Goal: Information Seeking & Learning: Compare options

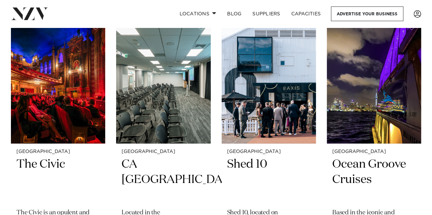
scroll to position [1536, 0]
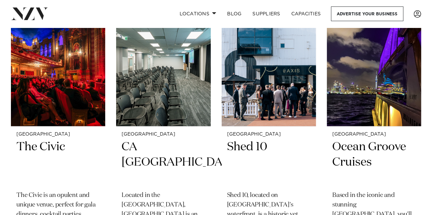
scroll to position [1604, 0]
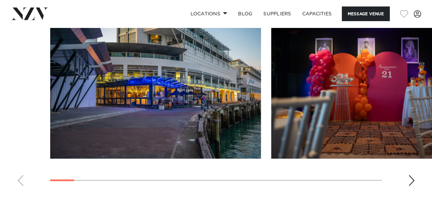
scroll to position [648, 0]
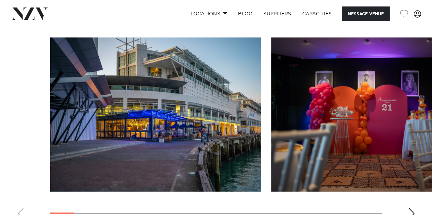
click at [412, 209] on div "Next slide" at bounding box center [411, 214] width 7 height 11
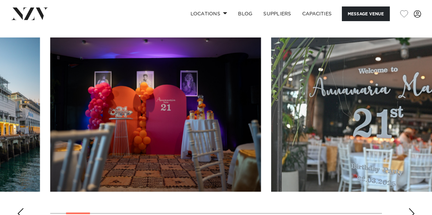
click at [412, 209] on div "Next slide" at bounding box center [411, 214] width 7 height 11
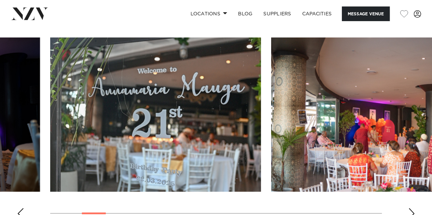
click at [412, 209] on div "Next slide" at bounding box center [411, 214] width 7 height 11
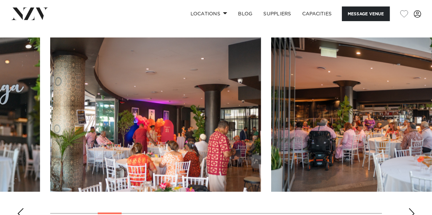
click at [412, 209] on div "Next slide" at bounding box center [411, 214] width 7 height 11
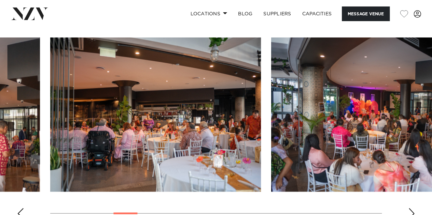
click at [412, 209] on div "Next slide" at bounding box center [411, 214] width 7 height 11
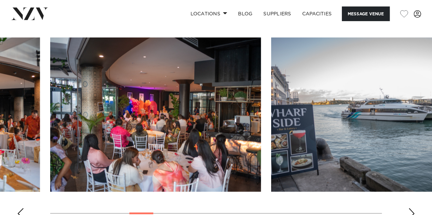
click at [412, 209] on div "Next slide" at bounding box center [411, 214] width 7 height 11
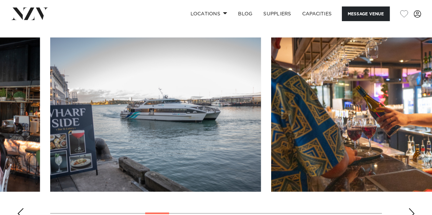
click at [412, 209] on div "Next slide" at bounding box center [411, 214] width 7 height 11
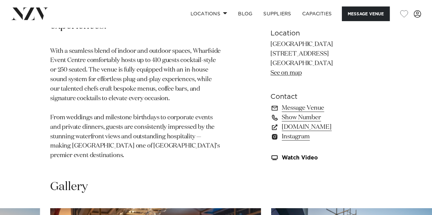
scroll to position [478, 0]
click at [307, 122] on link "nzvenues.co.nz" at bounding box center [325, 127] width 111 height 10
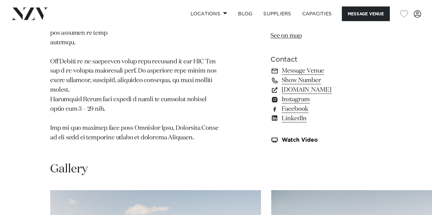
scroll to position [512, 0]
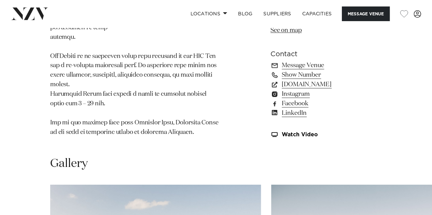
click at [188, 97] on p at bounding box center [136, 18] width 172 height 238
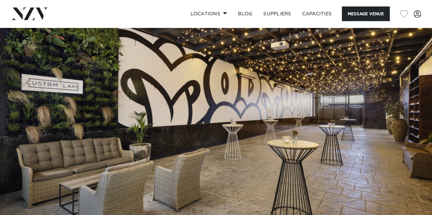
scroll to position [273, 0]
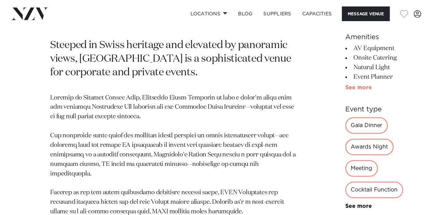
click at [345, 90] on link "See more" at bounding box center [371, 87] width 53 height 5
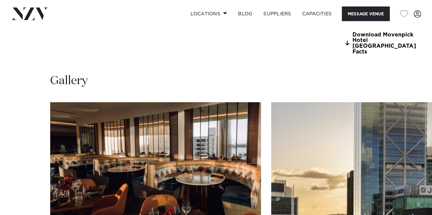
scroll to position [751, 0]
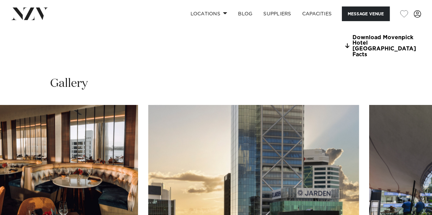
click at [148, 135] on img "2 / 21" at bounding box center [253, 182] width 211 height 155
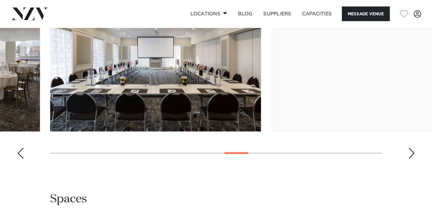
scroll to position [990, 0]
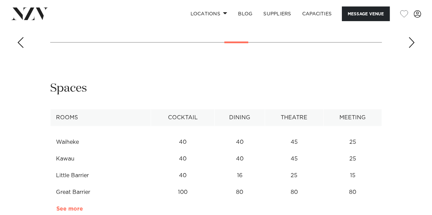
click at [69, 206] on link "See more" at bounding box center [82, 208] width 53 height 5
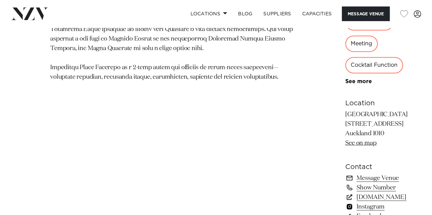
scroll to position [546, 0]
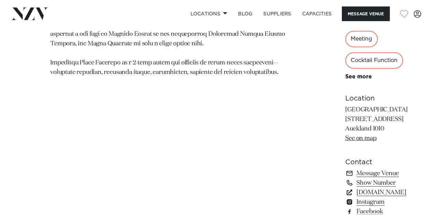
click at [345, 188] on link "meetings.accor.com" at bounding box center [382, 193] width 75 height 10
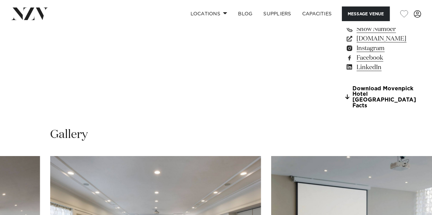
scroll to position [785, 0]
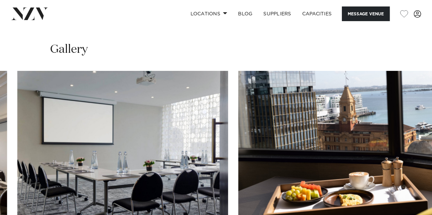
click at [105, 138] on img "13 / 21" at bounding box center [122, 148] width 211 height 155
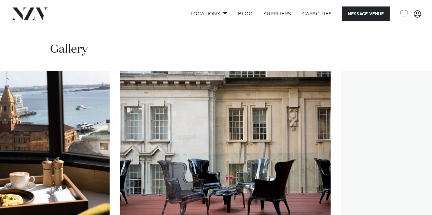
click at [28, 131] on img "14 / 21" at bounding box center [4, 148] width 211 height 155
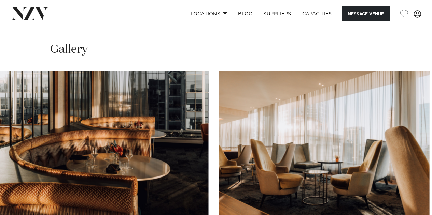
click at [46, 127] on img "16 / 21" at bounding box center [103, 148] width 211 height 155
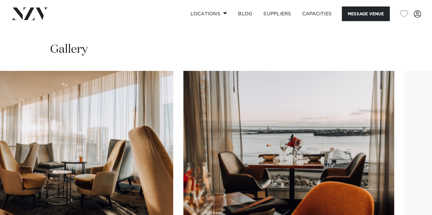
click at [42, 122] on img "17 / 21" at bounding box center [67, 148] width 211 height 155
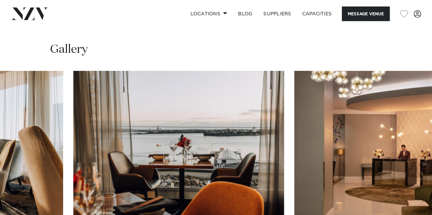
click at [73, 129] on img "18 / 21" at bounding box center [178, 148] width 211 height 155
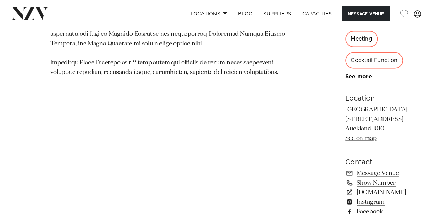
scroll to position [375, 0]
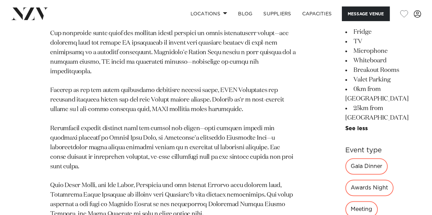
click at [183, 125] on p at bounding box center [173, 119] width 246 height 257
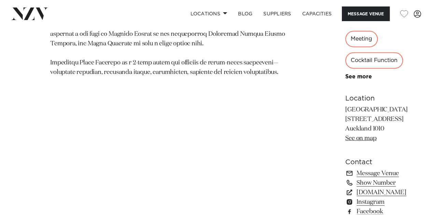
scroll to position [512, 0]
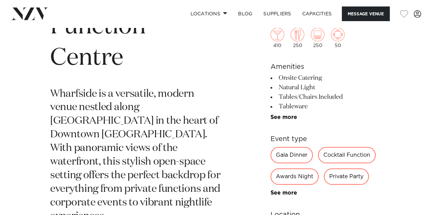
scroll to position [307, 0]
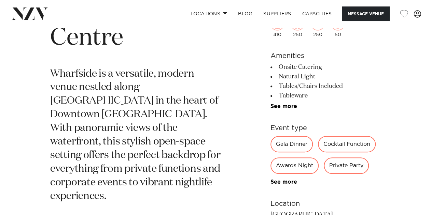
click at [271, 104] on link "See more" at bounding box center [296, 106] width 53 height 5
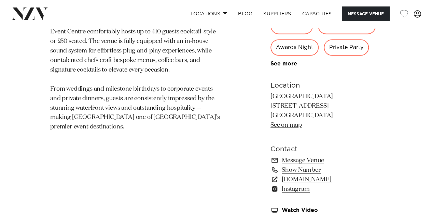
scroll to position [580, 0]
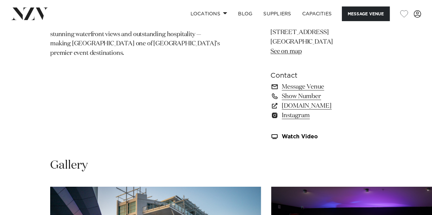
click at [305, 86] on link "Message Venue" at bounding box center [325, 87] width 111 height 10
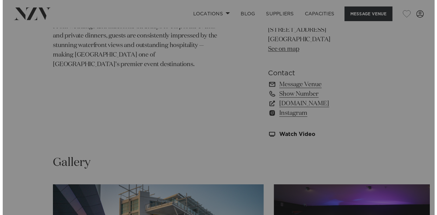
scroll to position [538, 0]
